Goal: Information Seeking & Learning: Find specific fact

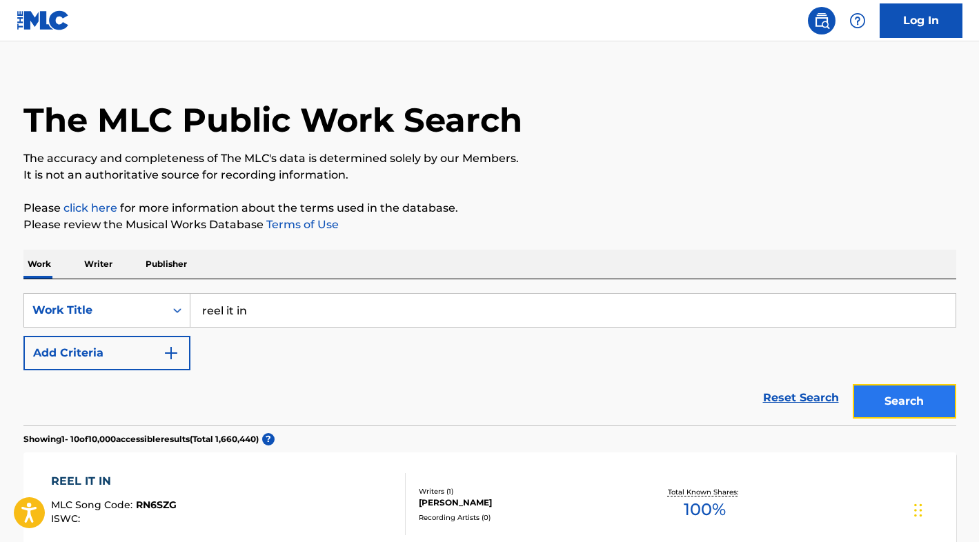
click at [878, 409] on button "Search" at bounding box center [905, 401] width 104 height 35
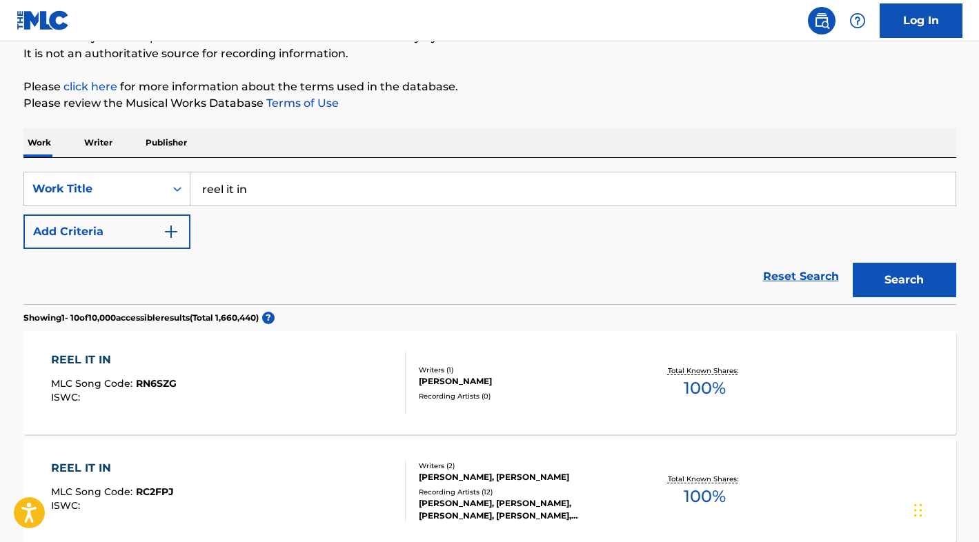
scroll to position [157, 0]
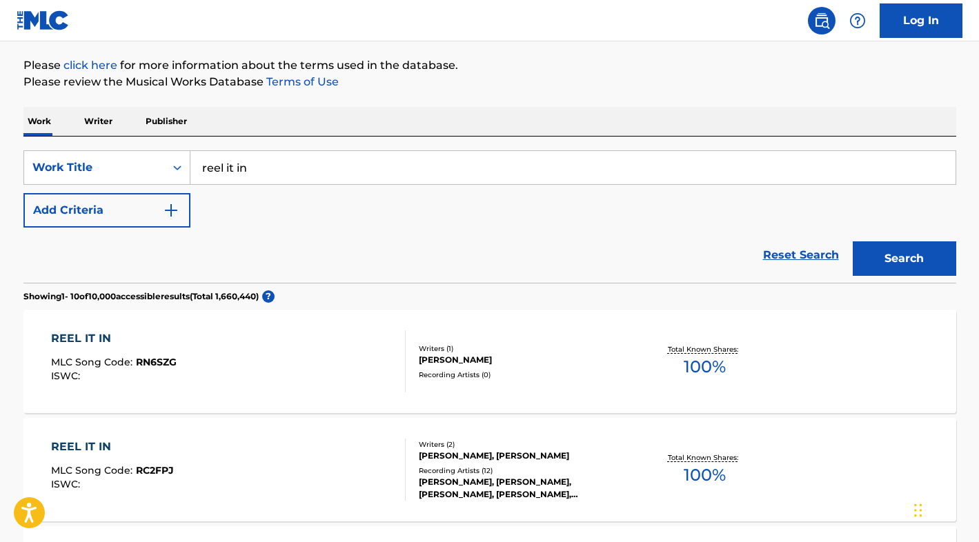
click at [463, 363] on div "[PERSON_NAME]" at bounding box center [523, 360] width 208 height 12
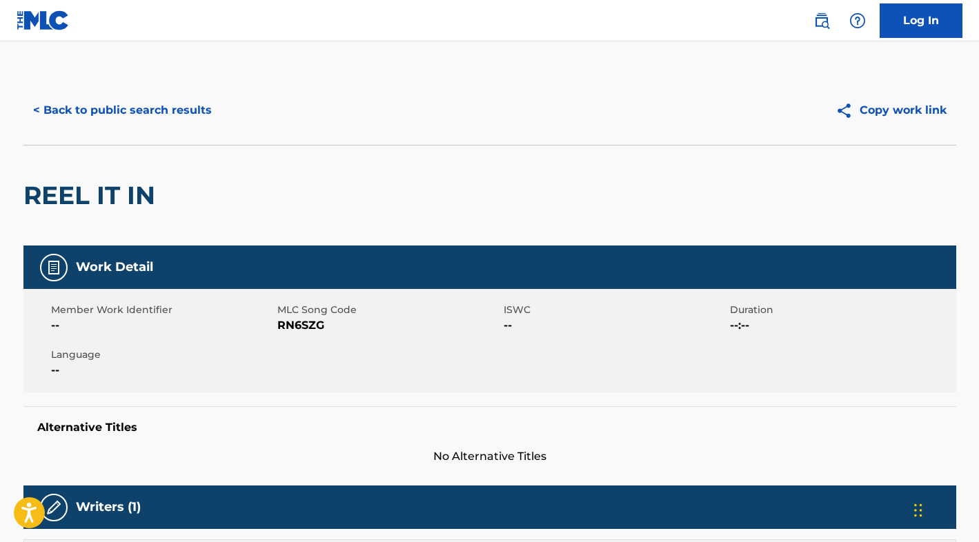
scroll to position [157, 0]
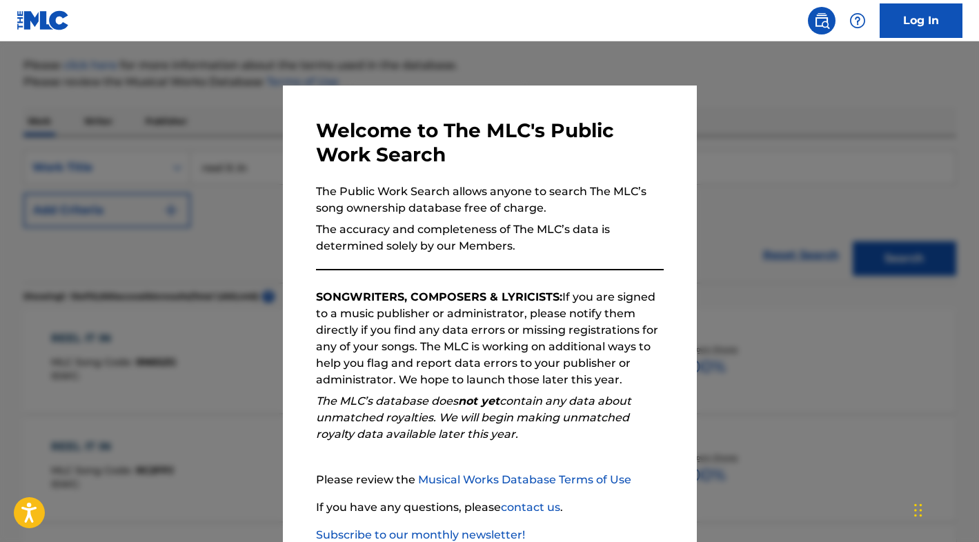
click at [206, 262] on div at bounding box center [489, 312] width 979 height 542
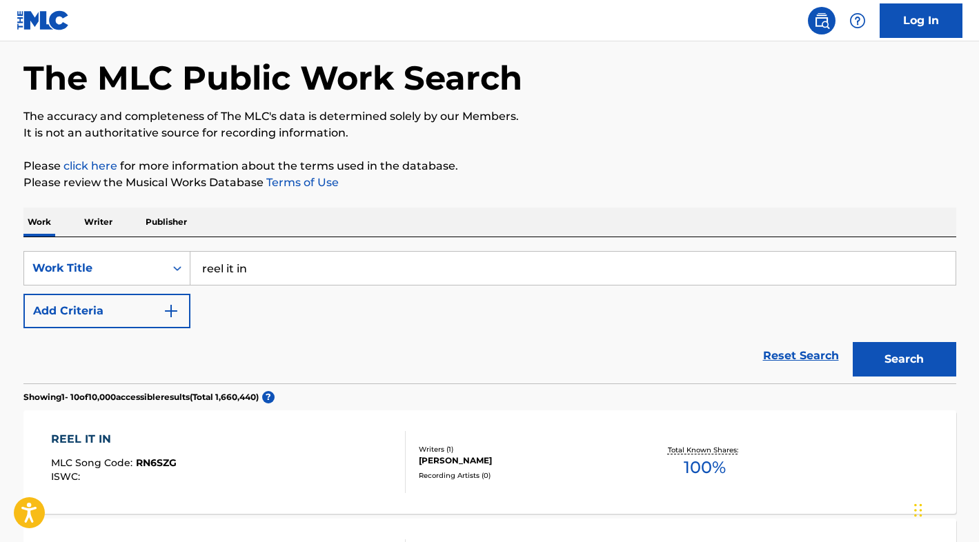
scroll to position [0, 0]
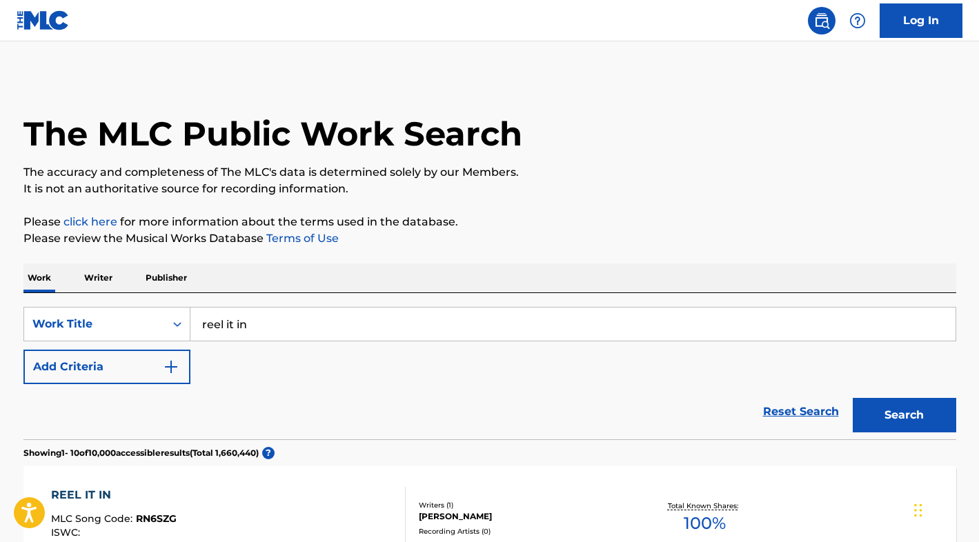
click at [88, 272] on p "Writer" at bounding box center [98, 278] width 37 height 29
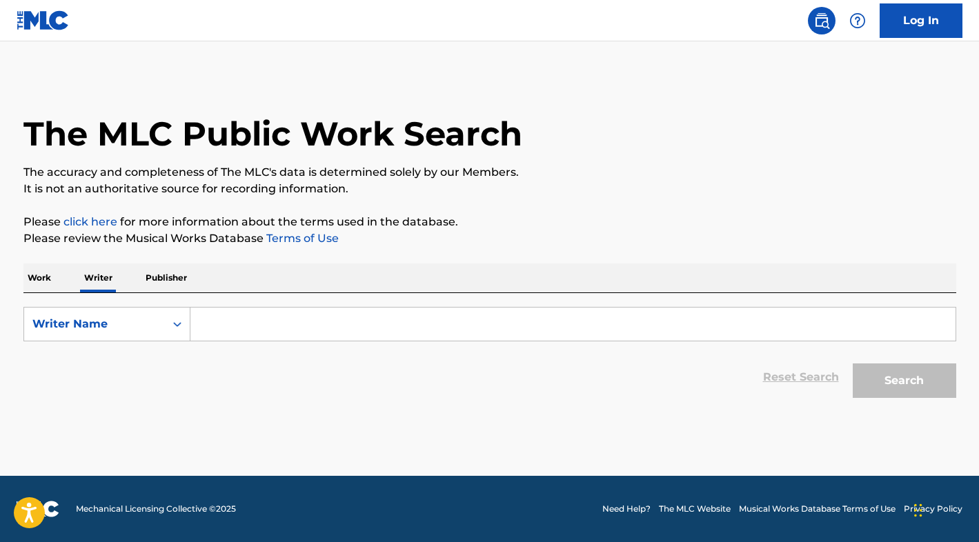
click at [239, 317] on input "Search Form" at bounding box center [572, 324] width 765 height 33
paste input "[PERSON_NAME]"
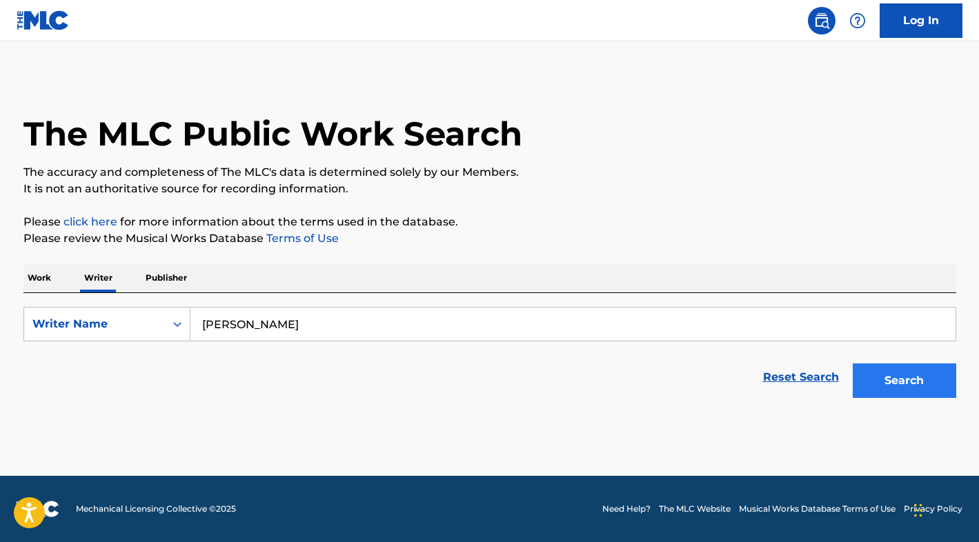
type input "[PERSON_NAME]"
click at [902, 372] on button "Search" at bounding box center [905, 381] width 104 height 35
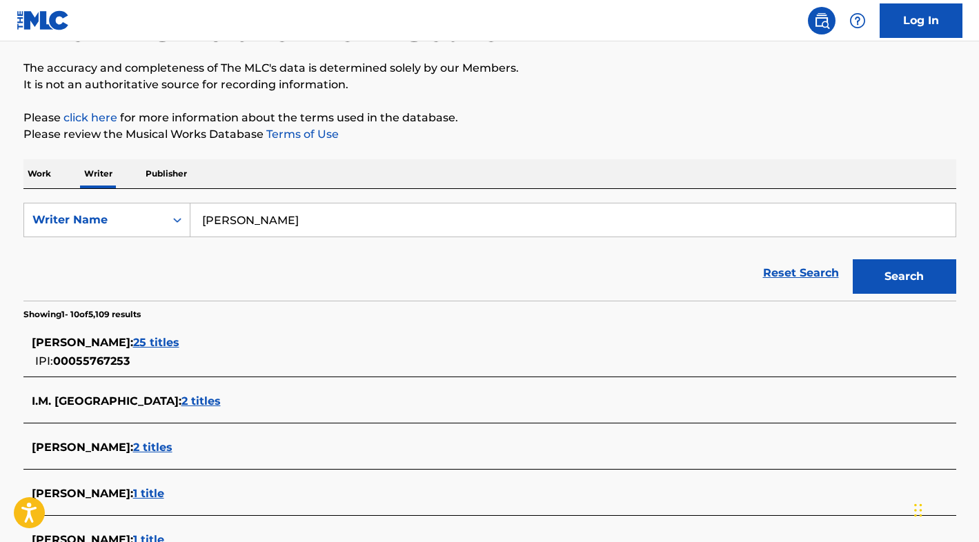
scroll to position [117, 0]
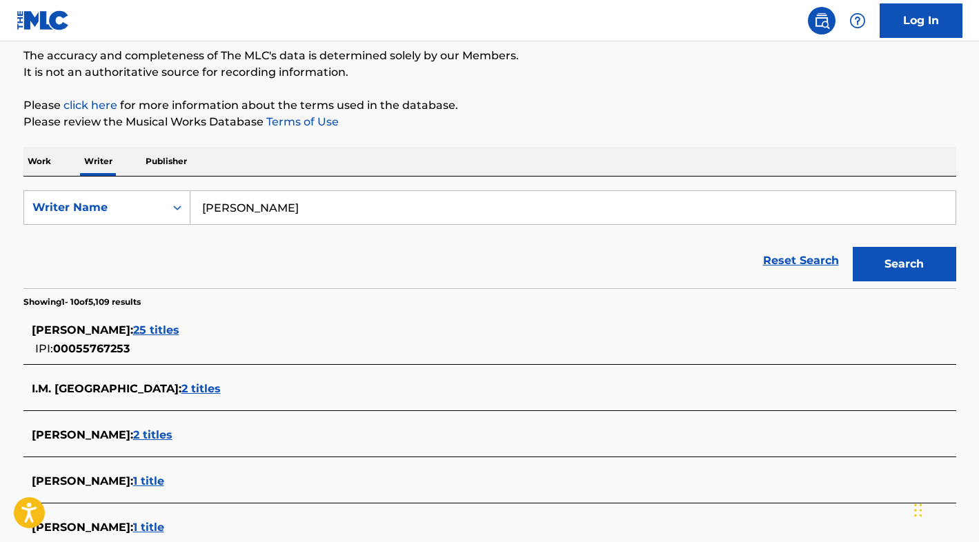
click at [179, 331] on span "25 titles" at bounding box center [156, 330] width 46 height 13
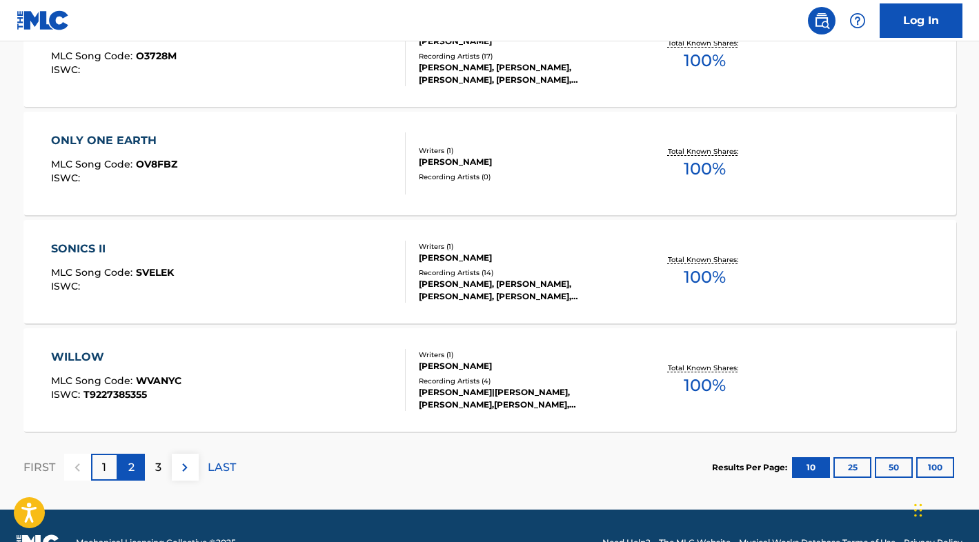
click at [130, 460] on p "2" at bounding box center [131, 468] width 6 height 17
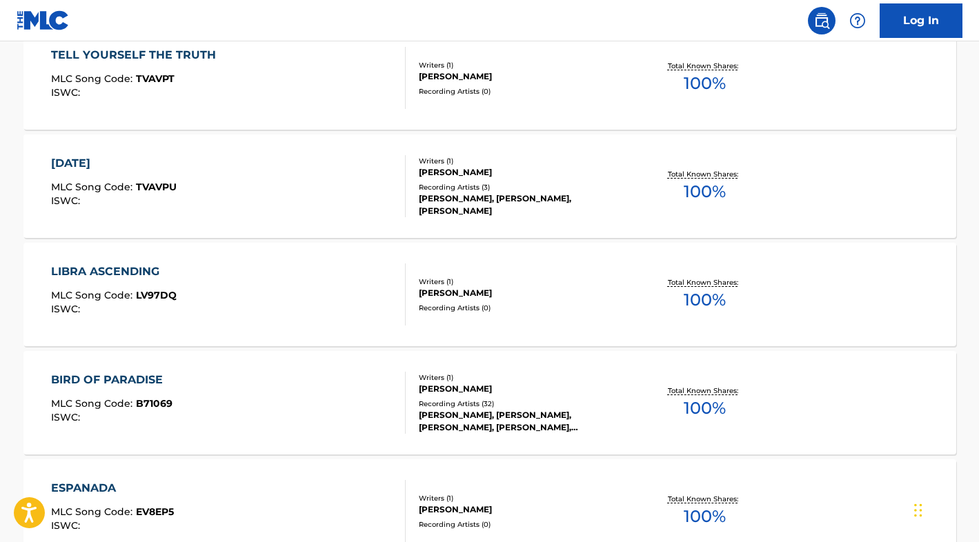
scroll to position [1081, 0]
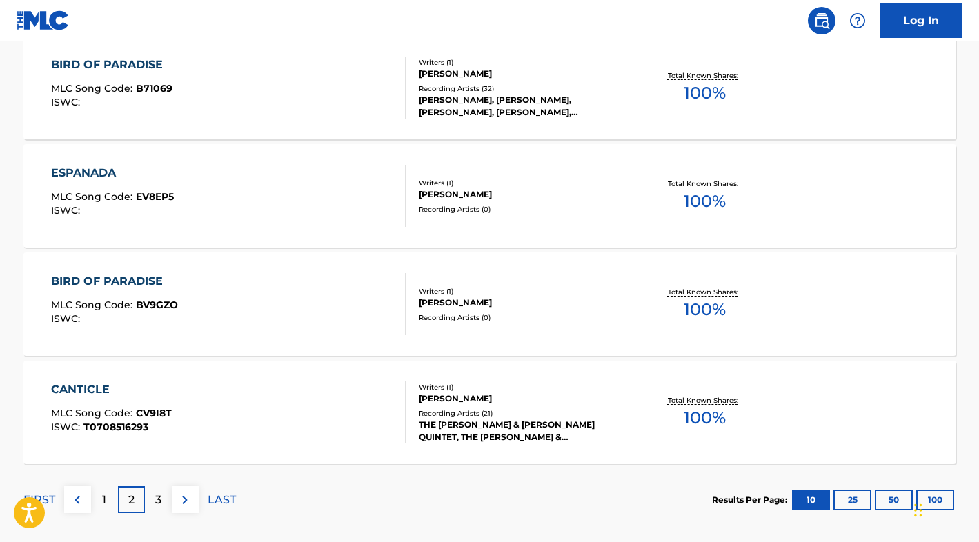
click at [165, 473] on div "FIRST 1 2 3 LAST" at bounding box center [129, 499] width 213 height 71
click at [159, 488] on div "3" at bounding box center [158, 499] width 27 height 27
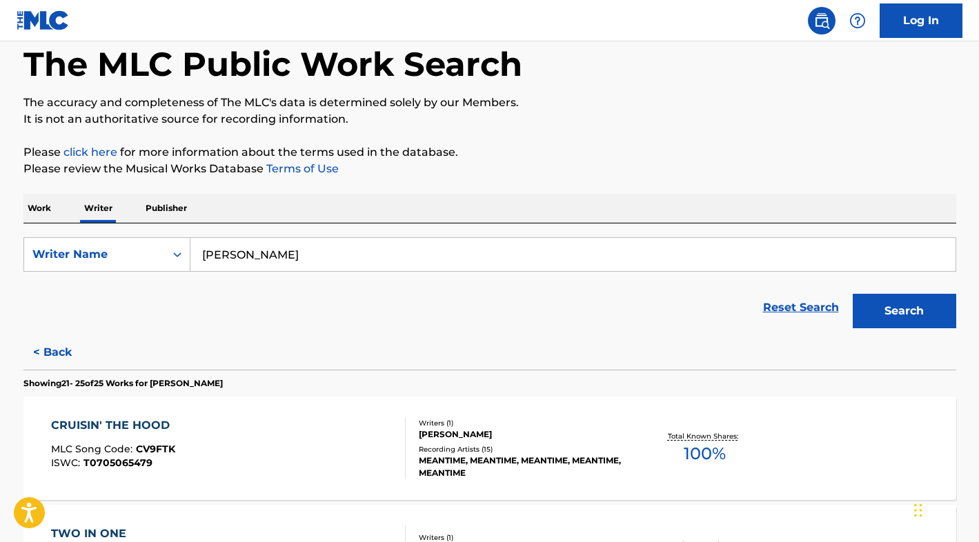
scroll to position [41, 0]
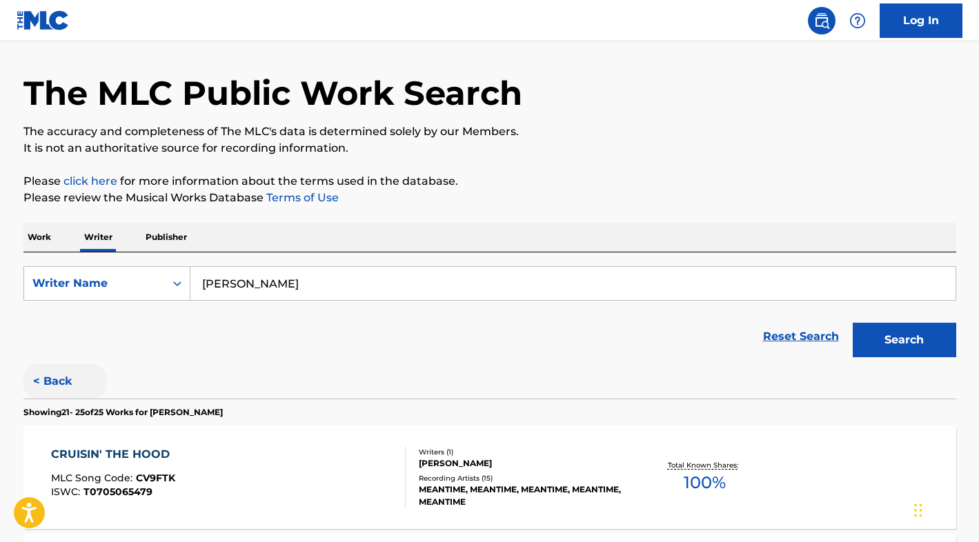
click at [53, 376] on button "< Back" at bounding box center [64, 381] width 83 height 35
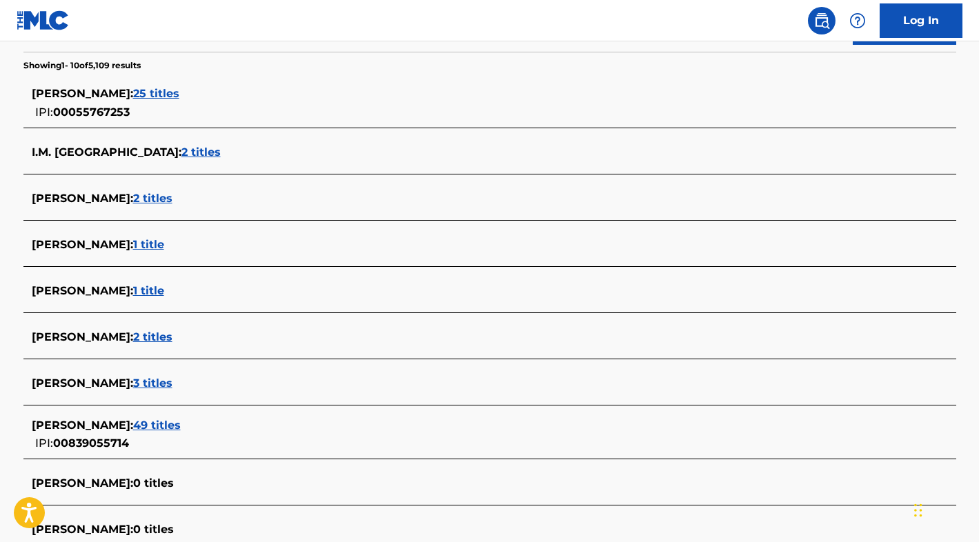
scroll to position [348, 0]
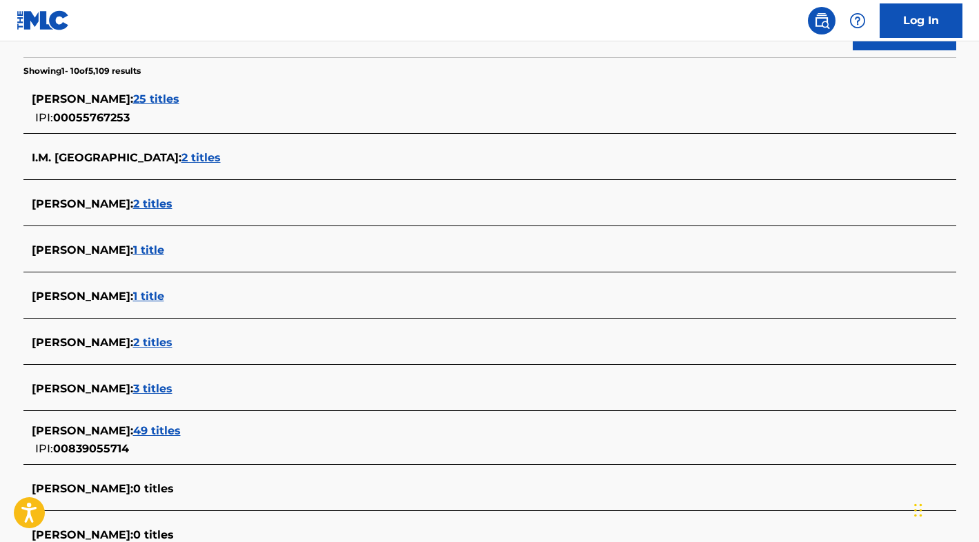
click at [181, 426] on span "49 titles" at bounding box center [157, 430] width 48 height 13
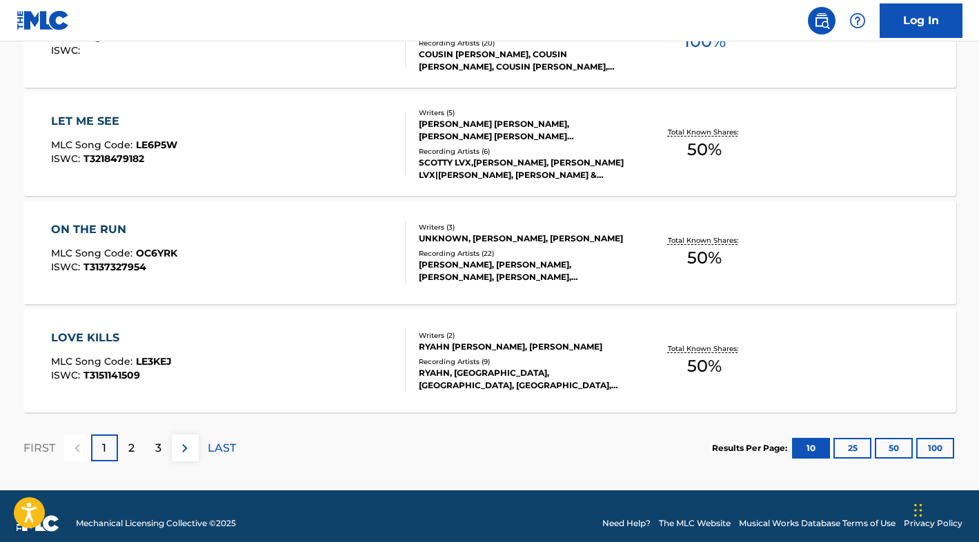
scroll to position [1147, 0]
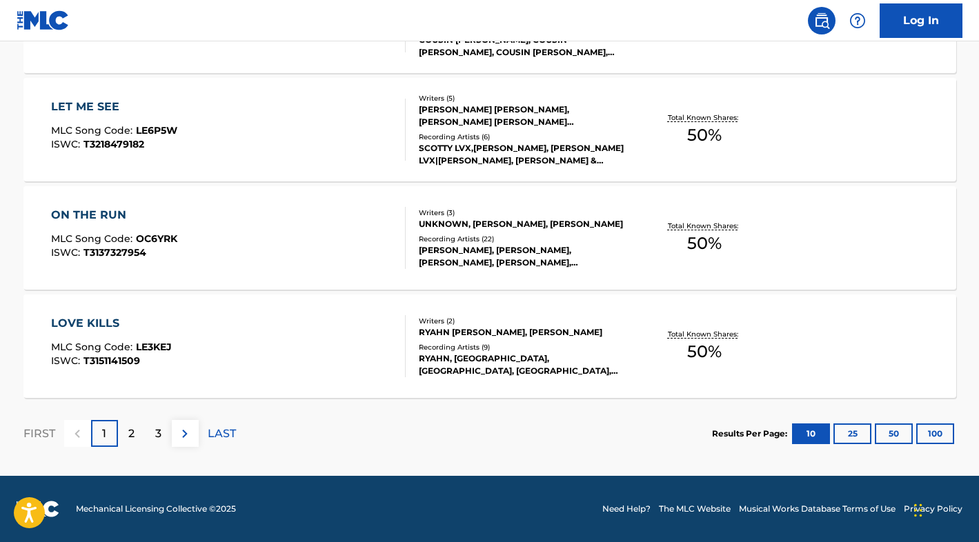
click at [230, 330] on div "LOVE KILLS MLC Song Code : LE3KEJ ISWC : T3151141509" at bounding box center [228, 346] width 355 height 62
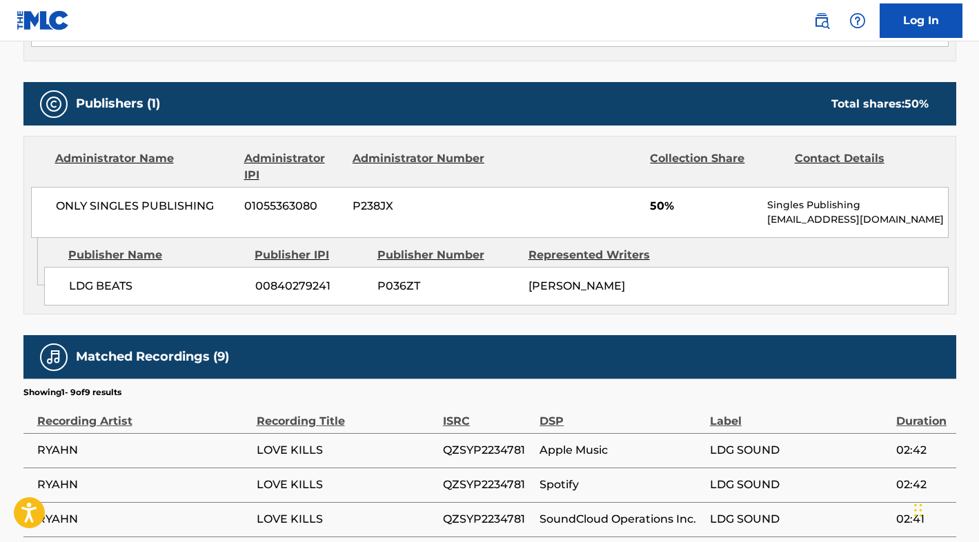
scroll to position [525, 0]
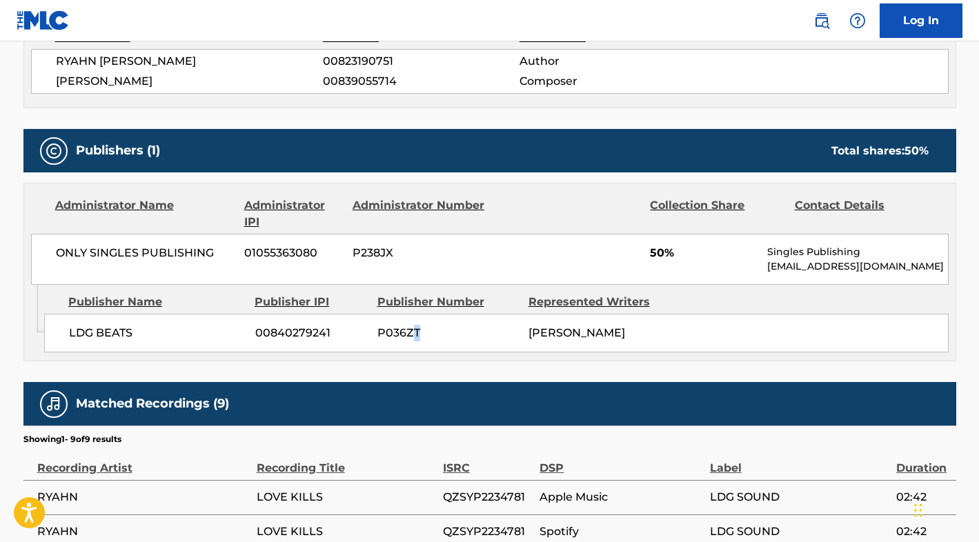
drag, startPoint x: 415, startPoint y: 325, endPoint x: 422, endPoint y: 336, distance: 13.4
click at [422, 336] on span "P036ZT" at bounding box center [447, 333] width 141 height 17
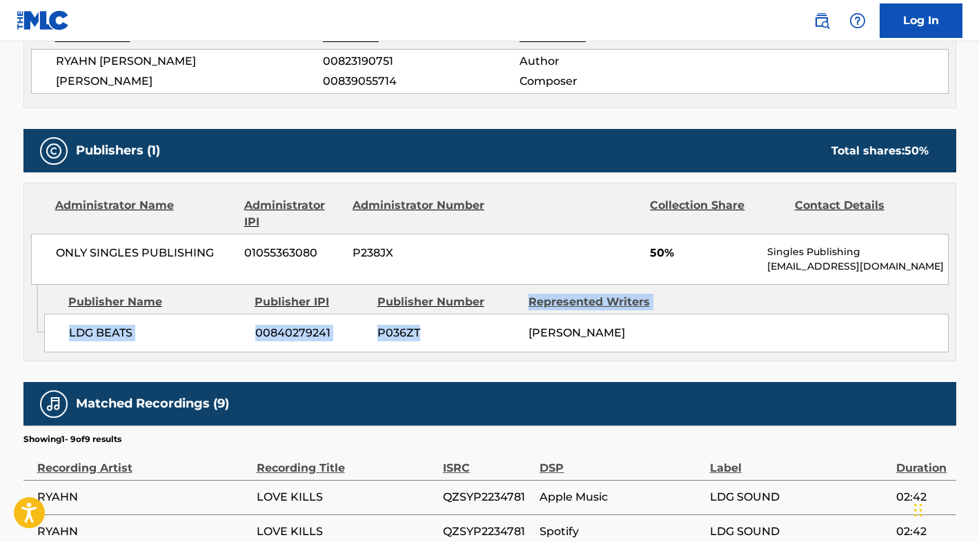
drag, startPoint x: 422, startPoint y: 337, endPoint x: 415, endPoint y: 309, distance: 29.3
click at [415, 309] on div "Publisher Name Publisher IPI Publisher Number Represented Writers LDG BEATS 008…" at bounding box center [500, 319] width 912 height 69
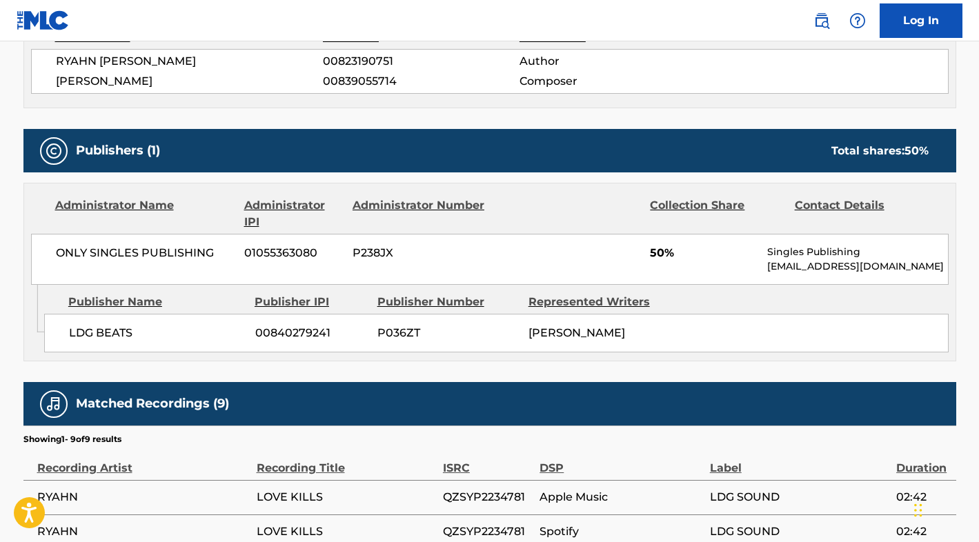
click at [406, 277] on div "ONLY SINGLES PUBLISHING 01055363080 P238JX 50% Singles Publishing [EMAIL_ADDRES…" at bounding box center [490, 259] width 918 height 51
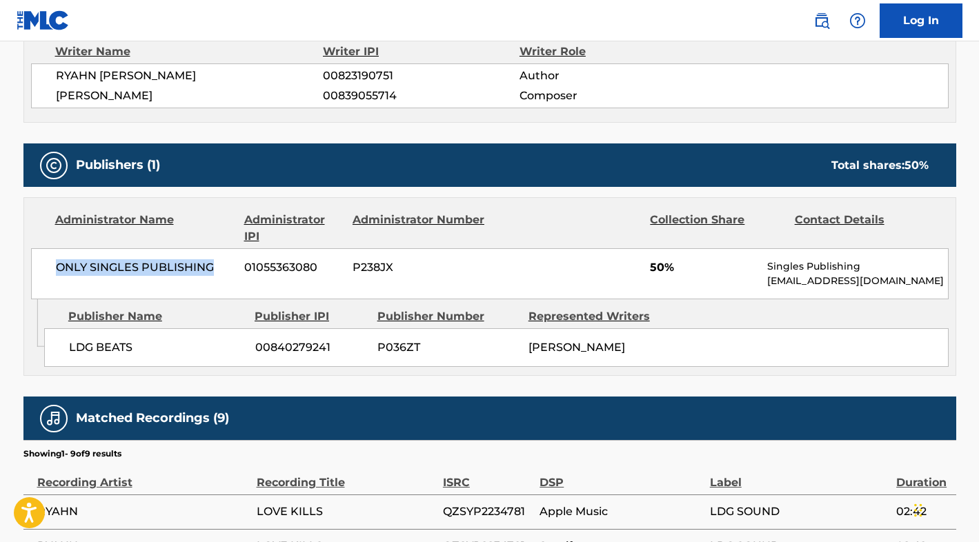
drag, startPoint x: 239, startPoint y: 274, endPoint x: 48, endPoint y: 274, distance: 190.4
click at [48, 274] on div "ONLY SINGLES PUBLISHING 01055363080 P238JX 50% Singles Publishing [EMAIL_ADDRES…" at bounding box center [490, 273] width 918 height 51
copy span "ONLY SINGLES PUBLISHING"
